Goal: Navigation & Orientation: Find specific page/section

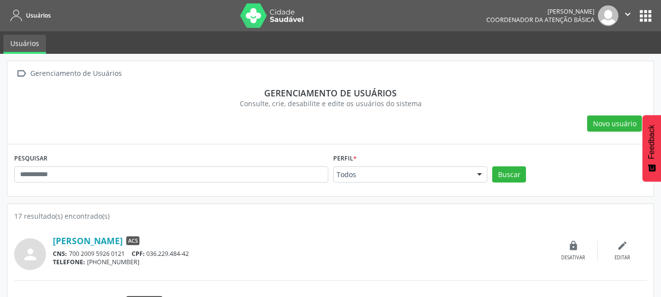
click at [625, 17] on icon "" at bounding box center [627, 14] width 11 height 11
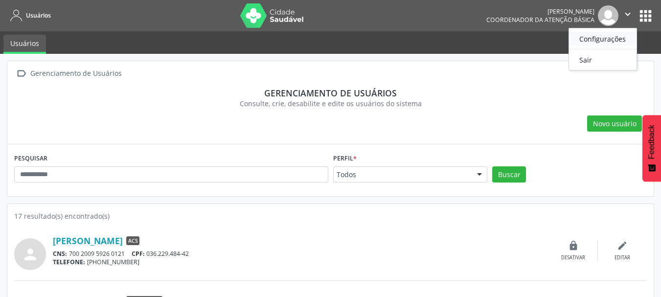
click at [619, 39] on link "Configurações" at bounding box center [603, 39] width 68 height 14
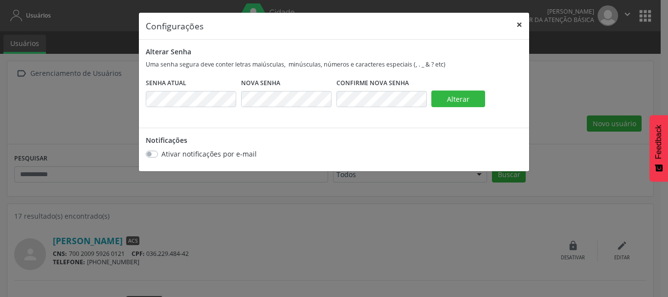
click at [522, 26] on button "×" at bounding box center [520, 25] width 20 height 24
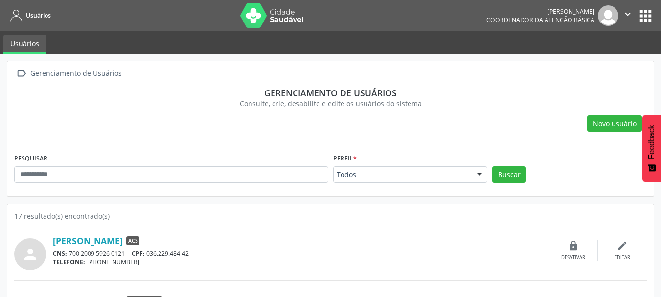
click at [625, 15] on icon "" at bounding box center [627, 14] width 11 height 11
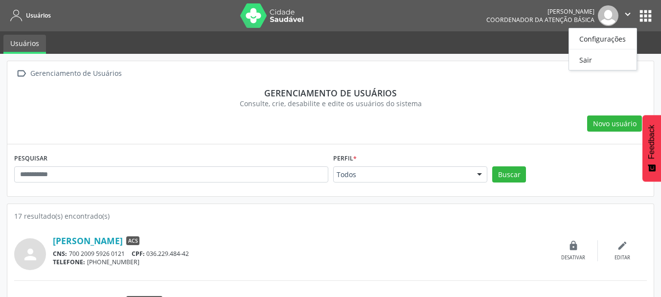
click at [549, 41] on ul "Usuários" at bounding box center [330, 42] width 661 height 23
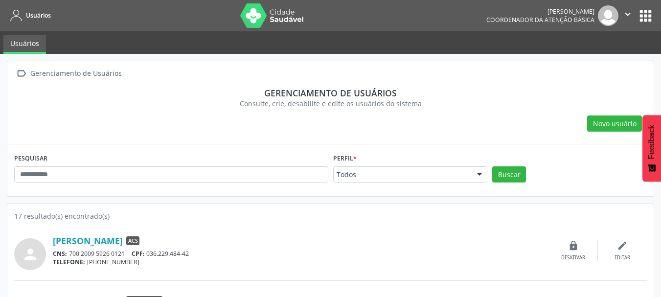
click at [628, 14] on icon "" at bounding box center [627, 14] width 11 height 11
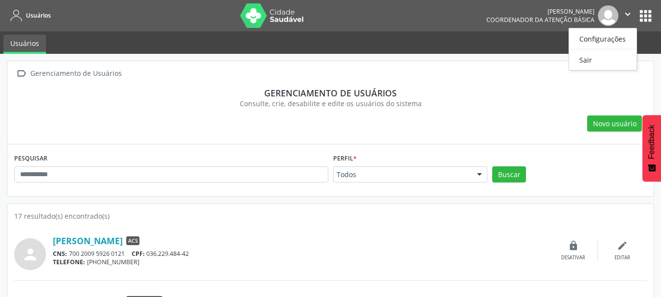
click at [318, 33] on ul "Usuários" at bounding box center [330, 42] width 661 height 23
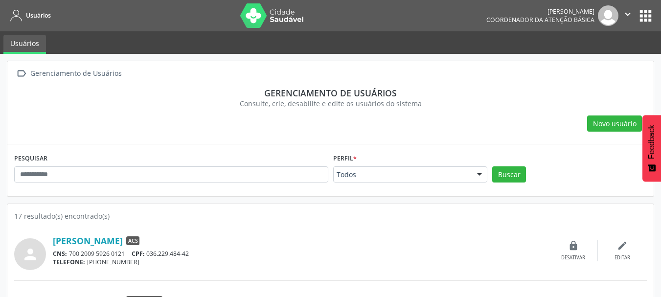
click at [641, 18] on button "apps" at bounding box center [645, 15] width 17 height 17
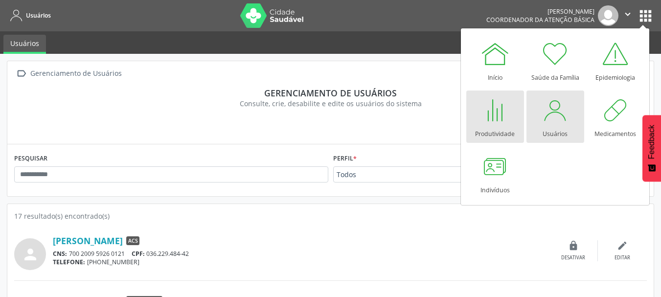
click at [494, 122] on div at bounding box center [494, 109] width 29 height 29
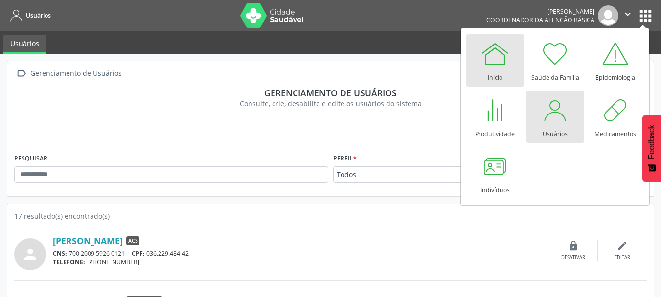
click at [495, 64] on div at bounding box center [494, 53] width 29 height 29
